Goal: Find specific page/section: Find specific page/section

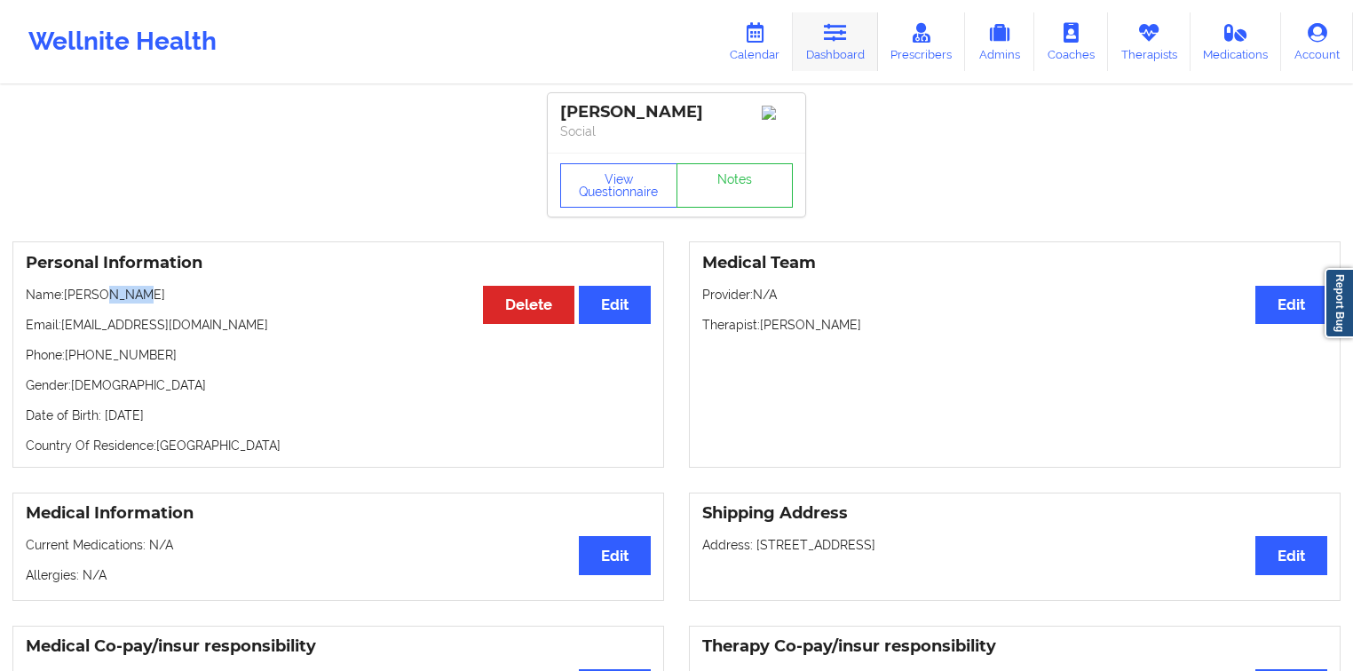
drag, startPoint x: 836, startPoint y: 41, endPoint x: 842, endPoint y: 67, distance: 27.4
click at [836, 41] on icon at bounding box center [835, 33] width 23 height 20
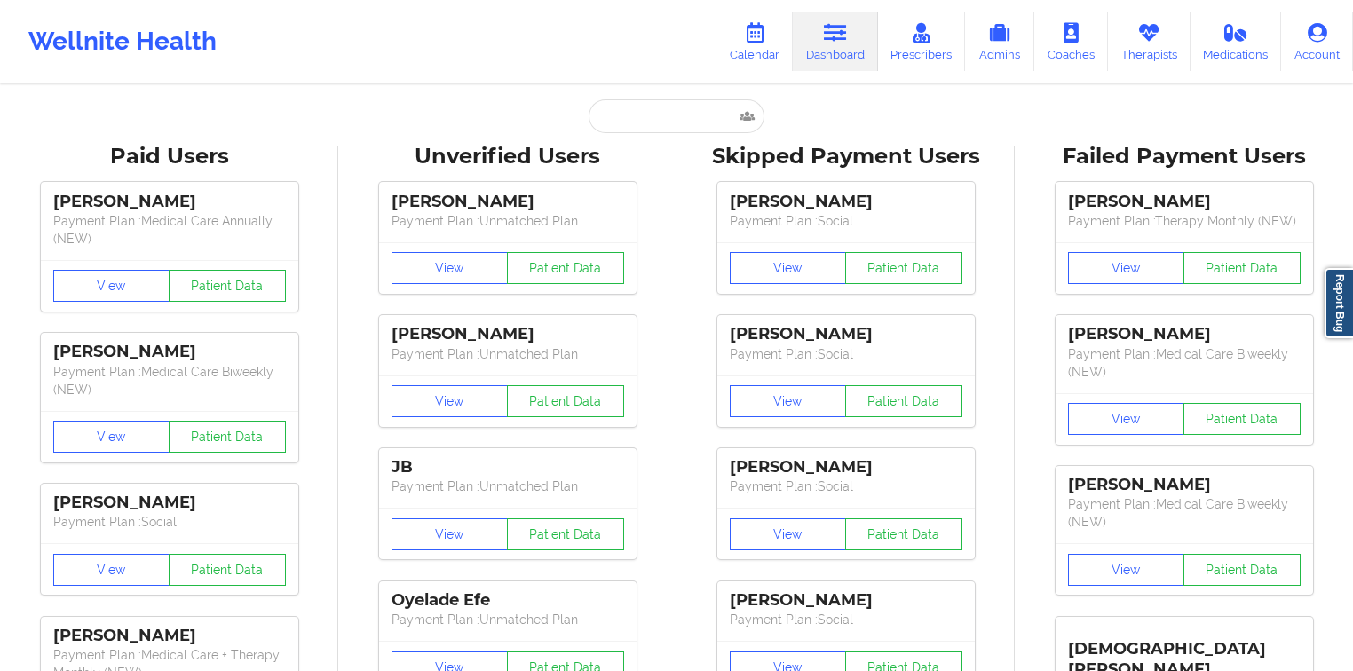
click at [643, 122] on input "text" at bounding box center [677, 116] width 176 height 34
paste input "[PERSON_NAME]"
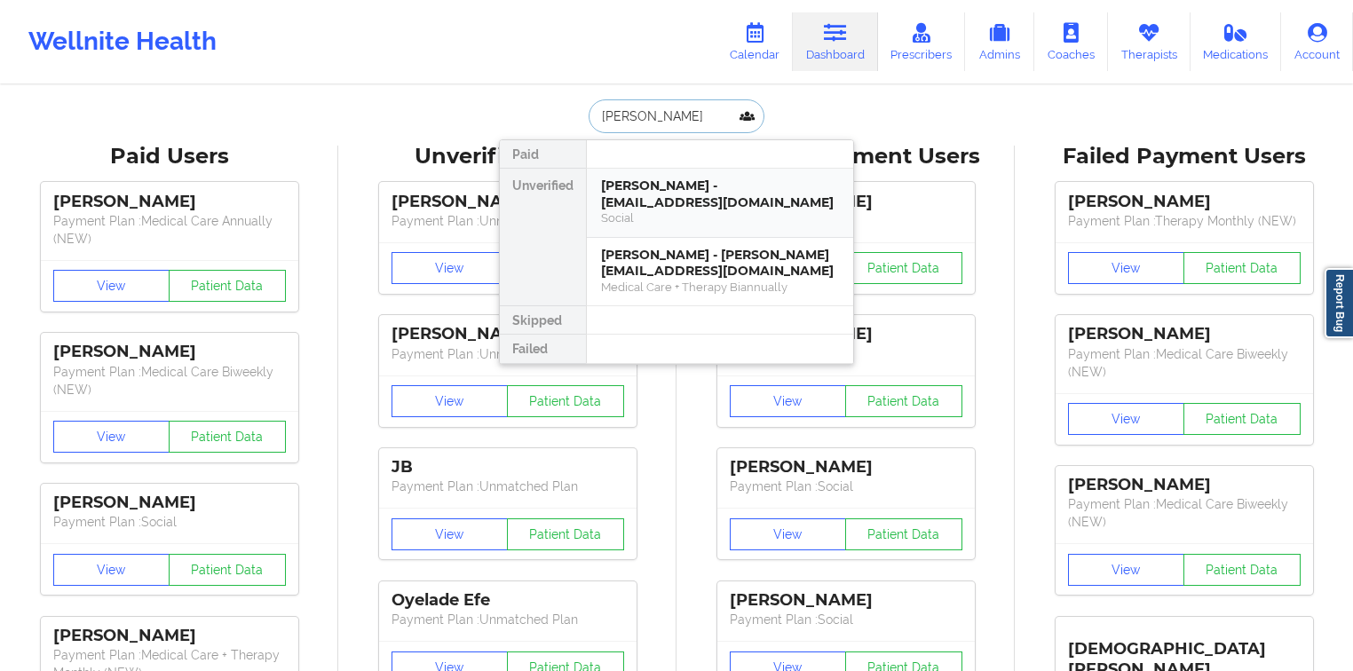
type input "[PERSON_NAME]"
click at [659, 192] on div "[PERSON_NAME] - [EMAIL_ADDRESS][DOMAIN_NAME]" at bounding box center [720, 194] width 238 height 33
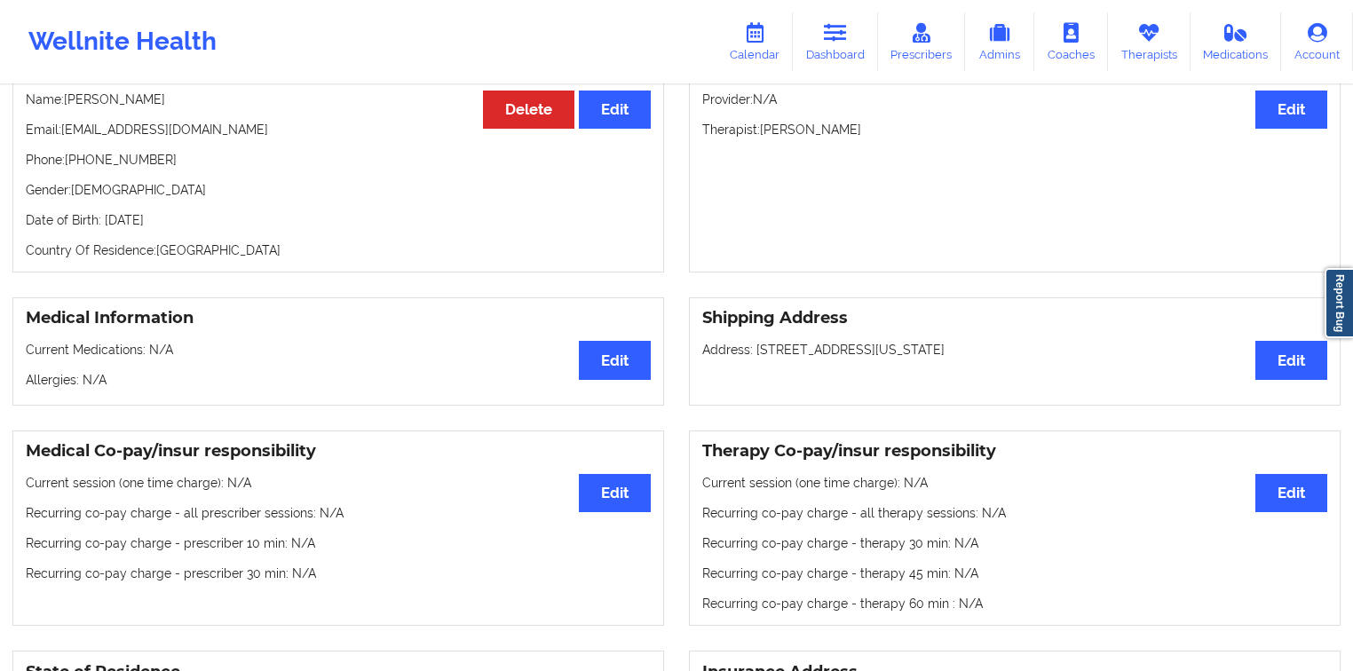
scroll to position [213, 0]
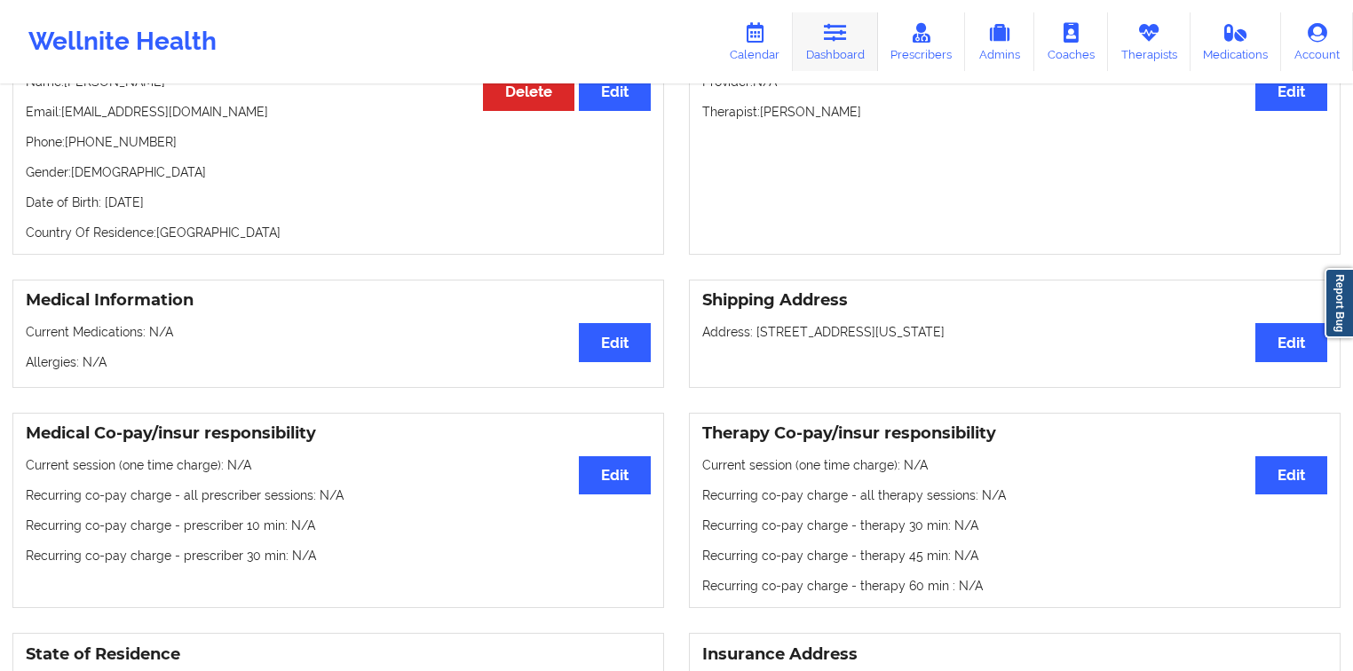
click at [814, 46] on link "Dashboard" at bounding box center [835, 41] width 85 height 59
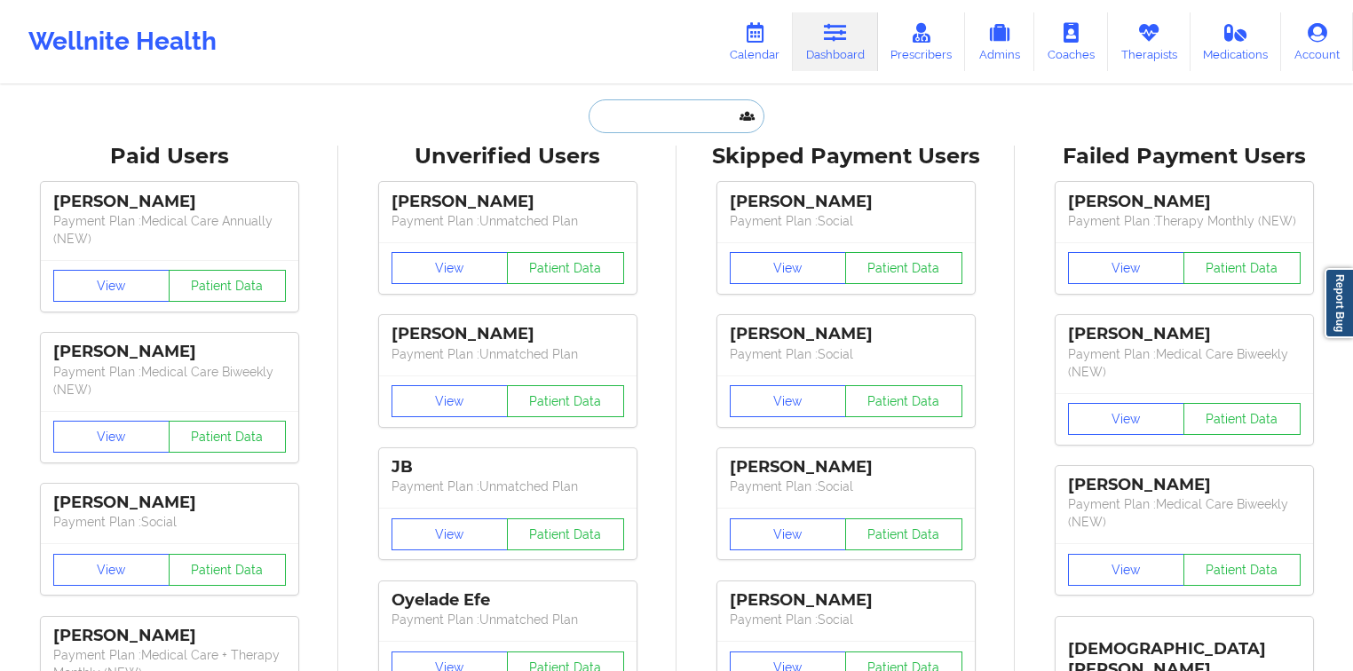
click at [696, 128] on input "text" at bounding box center [677, 116] width 176 height 34
paste input "[PERSON_NAME]"
type input "[PERSON_NAME]"
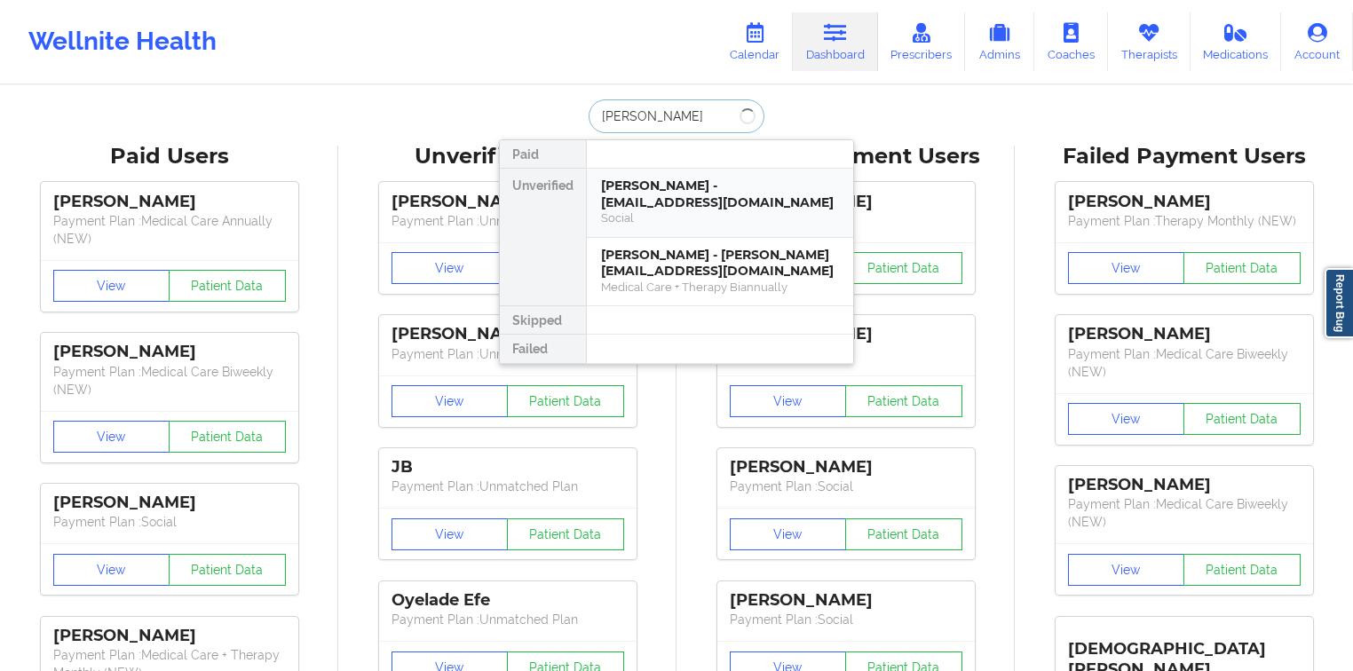
click at [661, 188] on div "[PERSON_NAME] - [EMAIL_ADDRESS][DOMAIN_NAME]" at bounding box center [720, 194] width 238 height 33
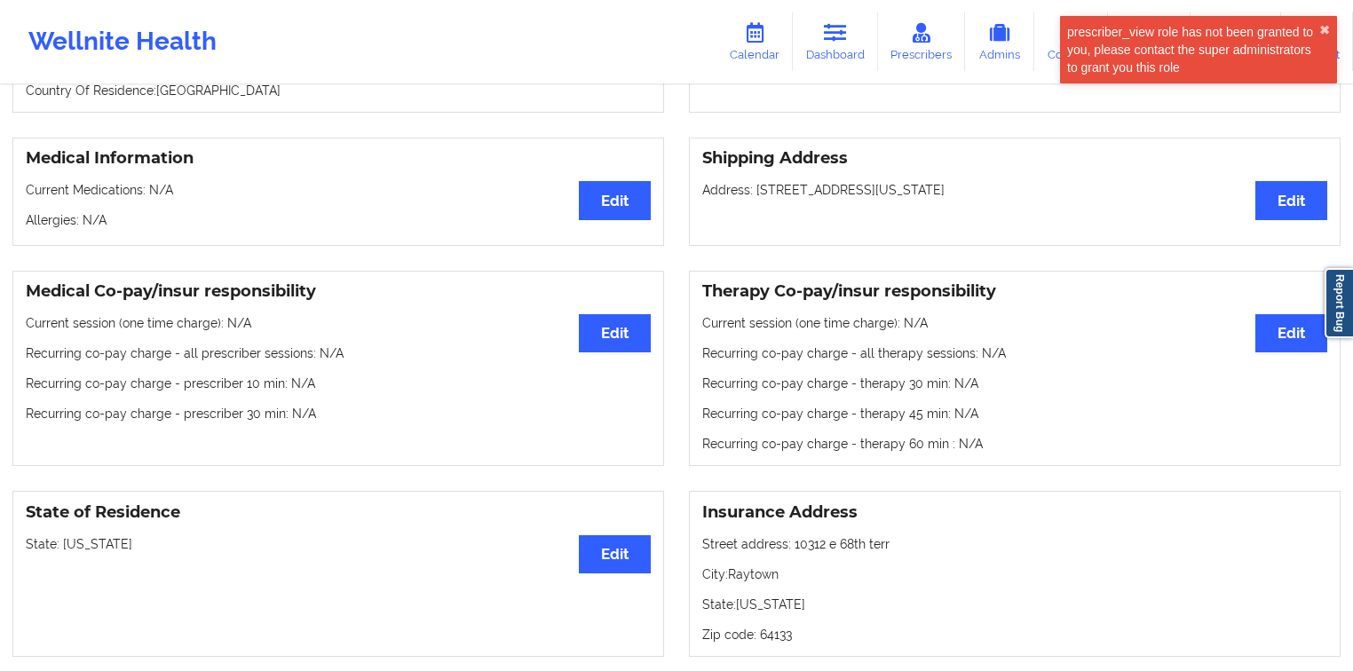
scroll to position [497, 0]
